Goal: Navigation & Orientation: Find specific page/section

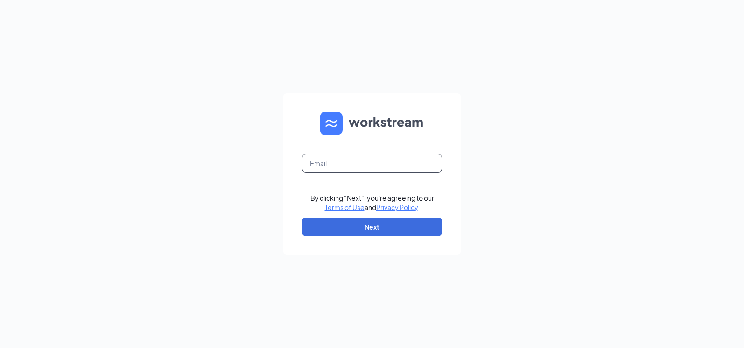
click at [327, 157] on input "text" at bounding box center [372, 163] width 140 height 19
type input "queenoflife1985@gmail.com"
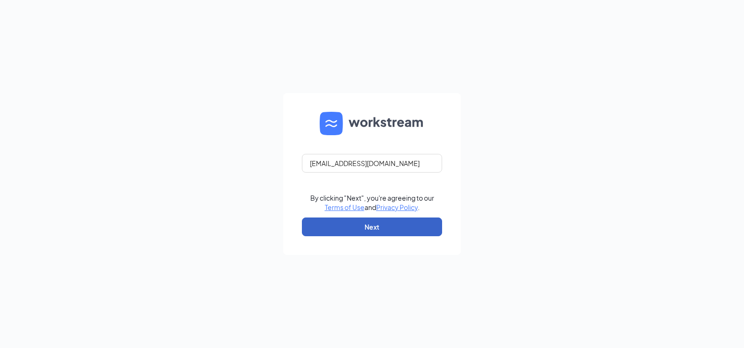
click at [380, 224] on button "Next" at bounding box center [372, 226] width 140 height 19
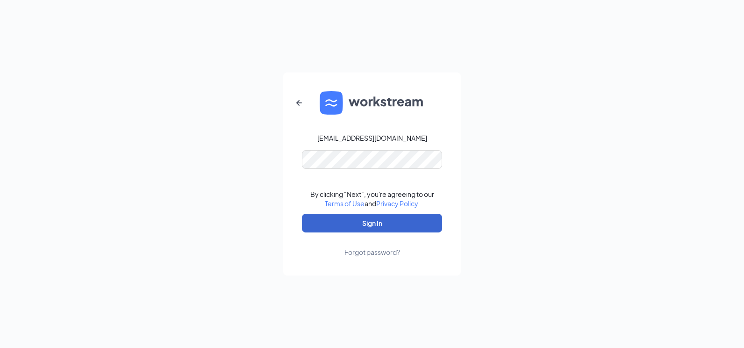
click at [372, 217] on button "Sign In" at bounding box center [372, 223] width 140 height 19
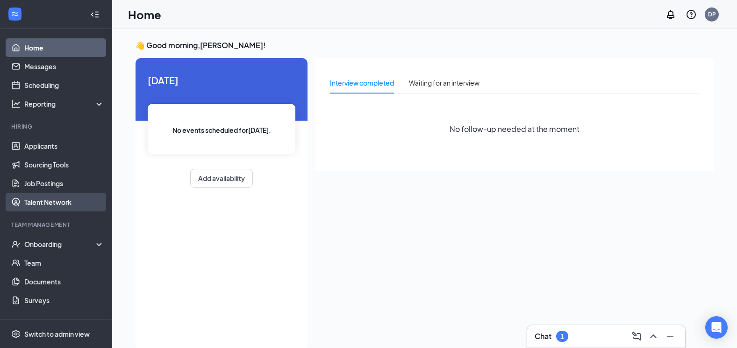
click at [52, 202] on link "Talent Network" at bounding box center [64, 202] width 80 height 19
